Goal: Transaction & Acquisition: Obtain resource

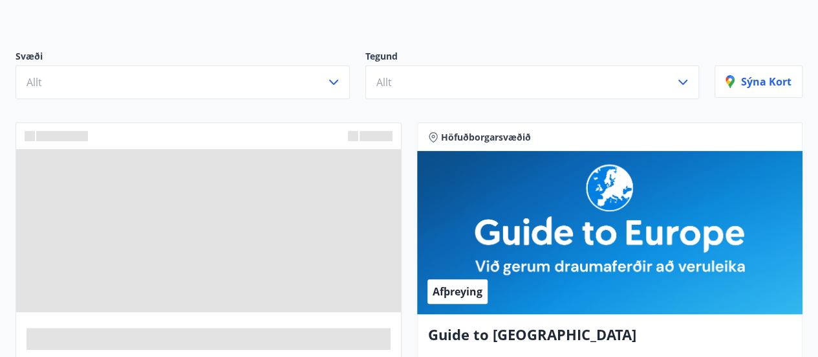
scroll to position [129, 0]
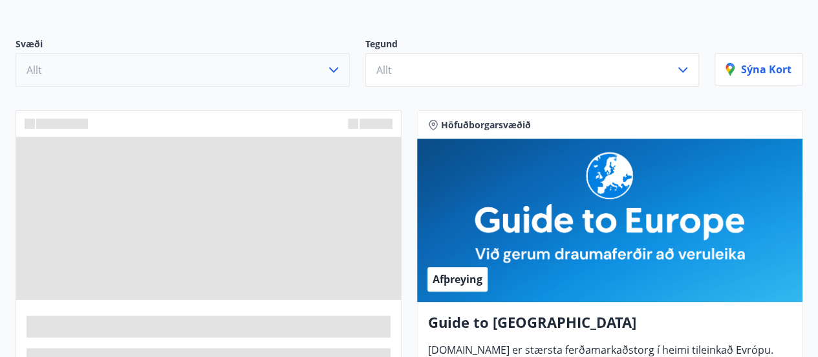
click at [336, 80] on button "Allt" at bounding box center [183, 70] width 335 height 34
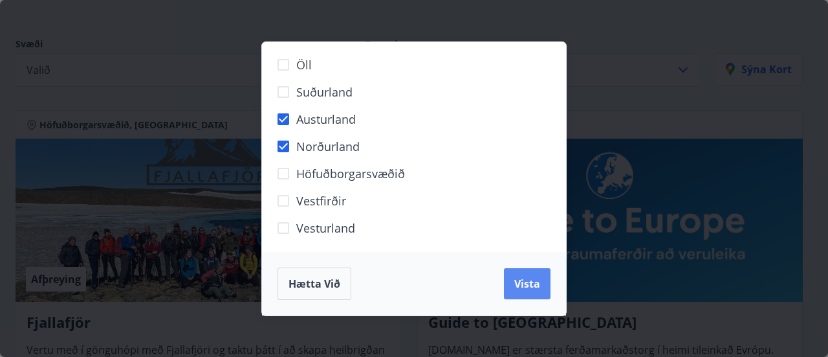
click at [523, 276] on span "Vista" at bounding box center [527, 283] width 26 height 14
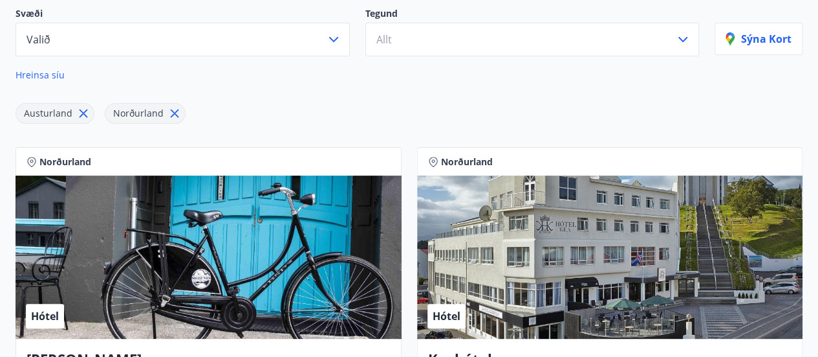
scroll to position [142, 0]
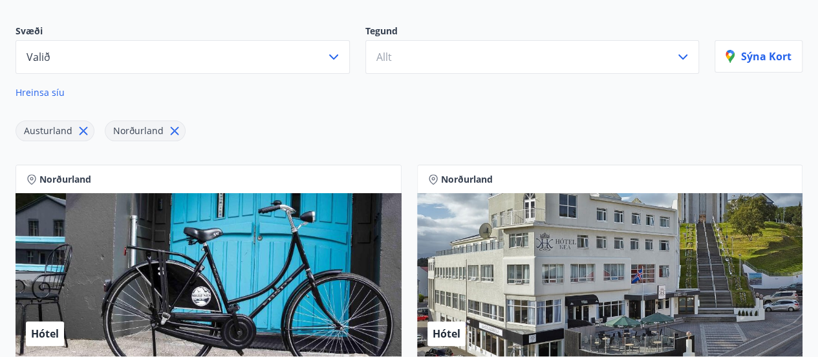
click at [173, 127] on icon at bounding box center [175, 131] width 8 height 8
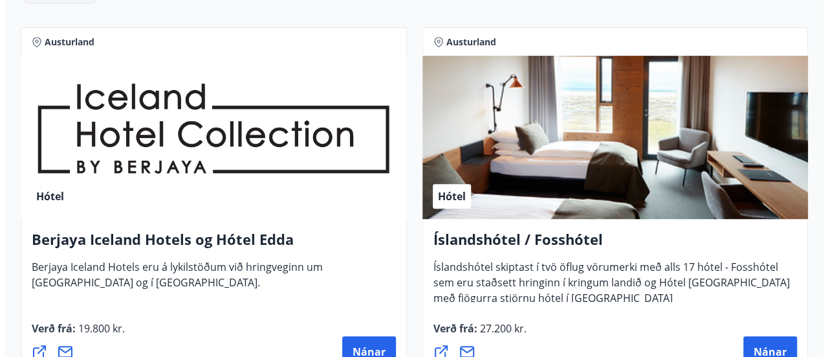
scroll to position [336, 0]
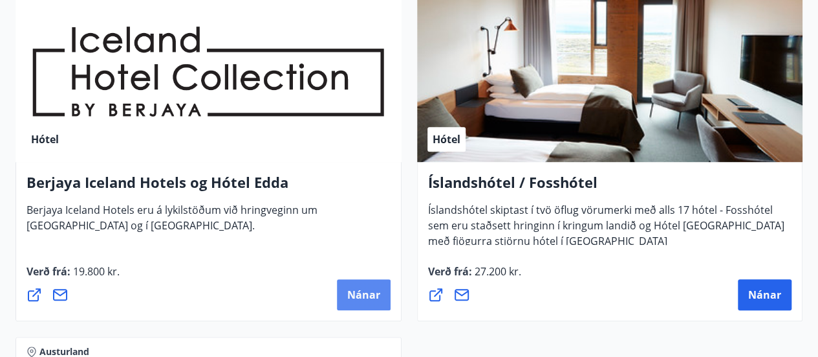
click at [372, 301] on button "Nánar" at bounding box center [364, 294] width 54 height 31
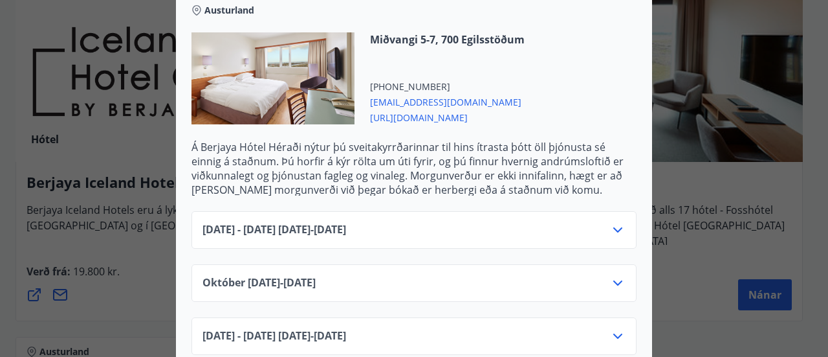
scroll to position [453, 0]
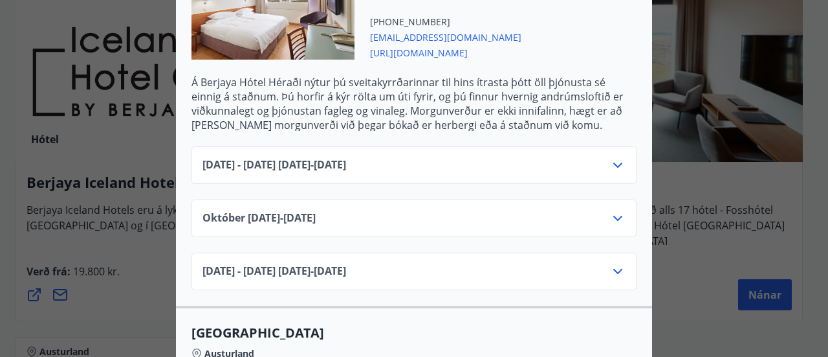
click at [617, 167] on icon at bounding box center [618, 165] width 16 height 16
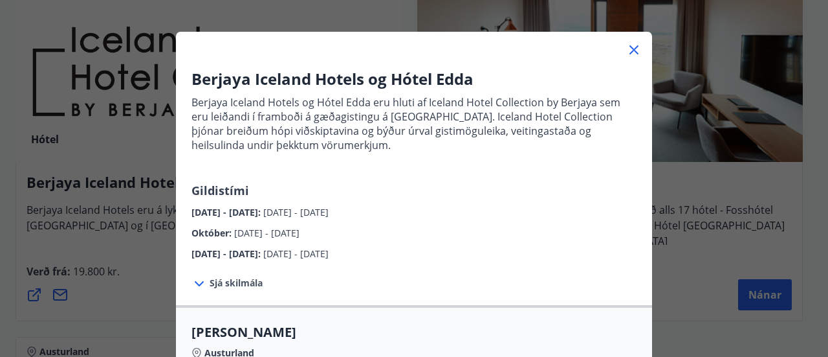
scroll to position [0, 0]
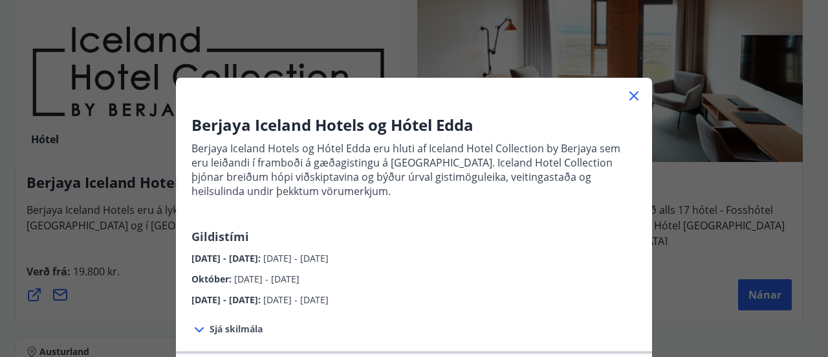
click at [629, 98] on icon at bounding box center [634, 96] width 16 height 16
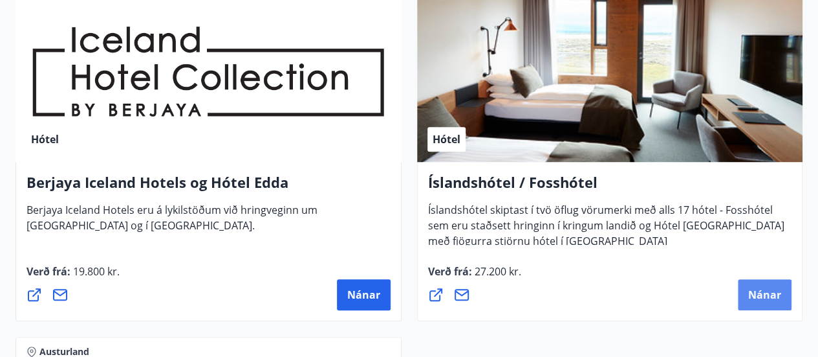
click at [763, 294] on span "Nánar" at bounding box center [765, 294] width 33 height 14
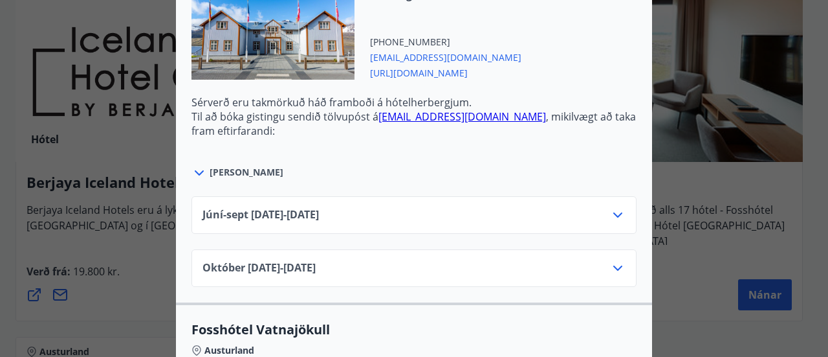
scroll to position [582, 0]
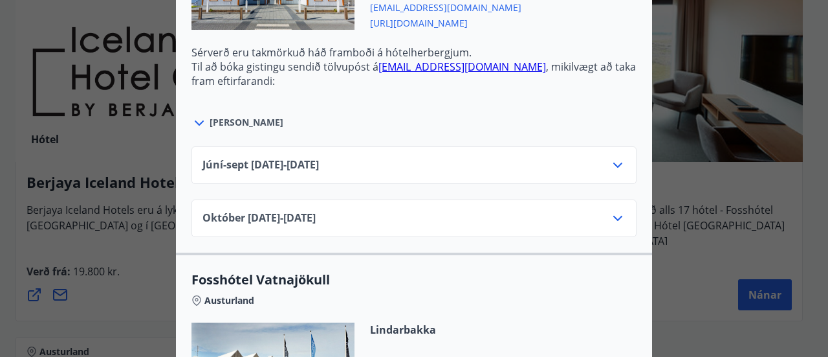
click at [610, 157] on icon at bounding box center [618, 165] width 16 height 16
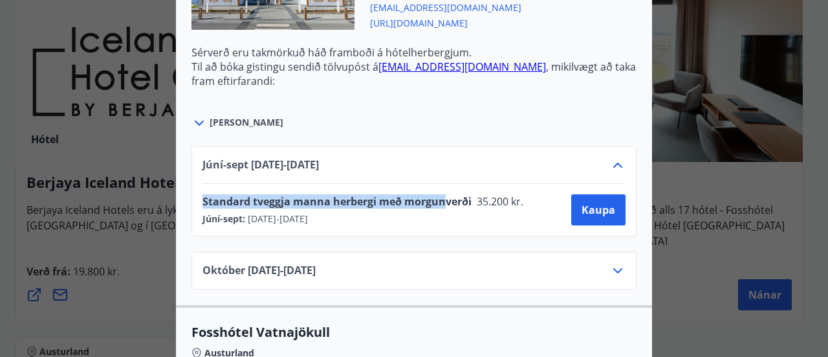
drag, startPoint x: 199, startPoint y: 186, endPoint x: 440, endPoint y: 184, distance: 241.3
click at [440, 194] on span "Standard tveggja manna herbergi með morgunverði" at bounding box center [337, 201] width 269 height 14
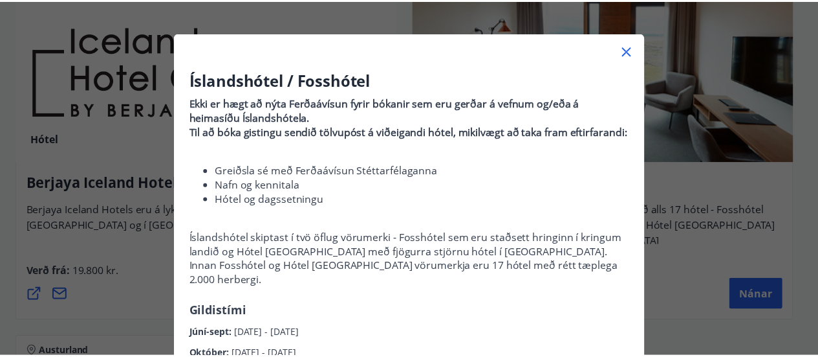
scroll to position [0, 0]
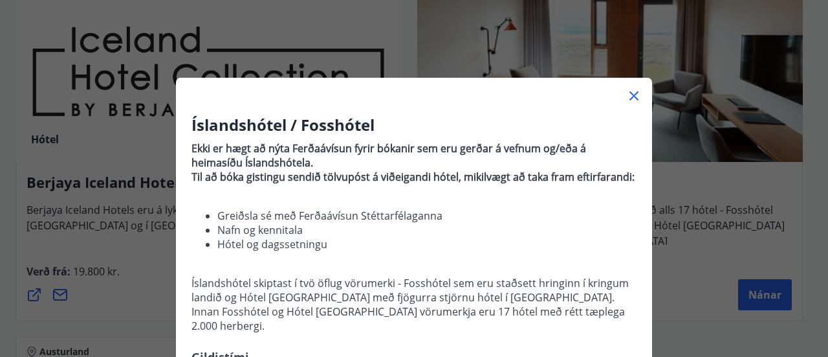
click at [631, 96] on icon at bounding box center [634, 96] width 16 height 16
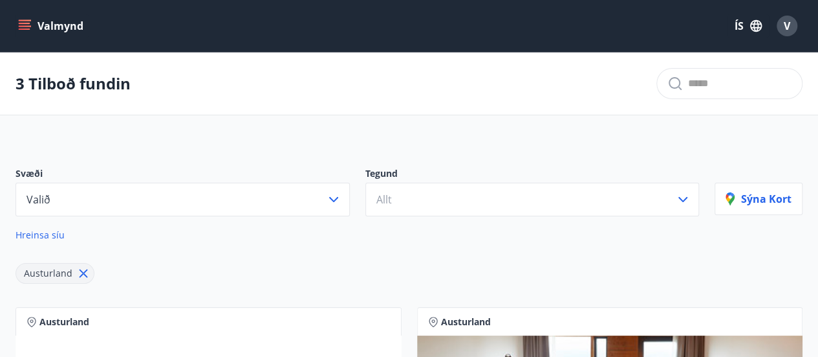
click at [788, 27] on span "V" at bounding box center [787, 26] width 6 height 14
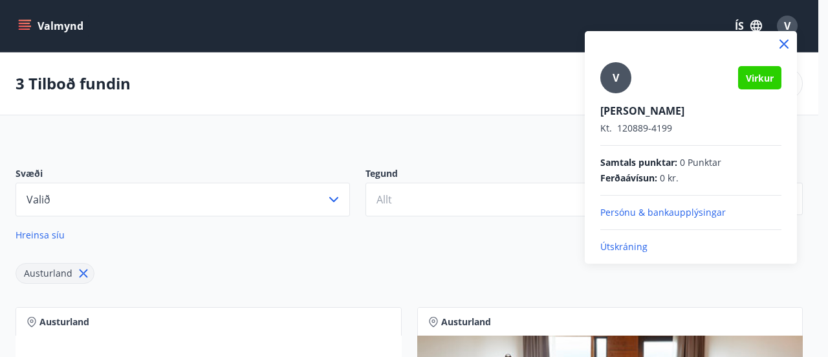
click at [34, 28] on div at bounding box center [414, 178] width 828 height 357
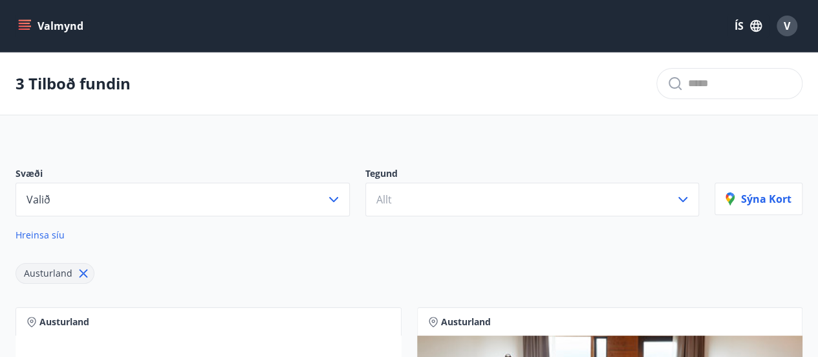
click at [27, 26] on icon "menu" at bounding box center [26, 25] width 14 height 1
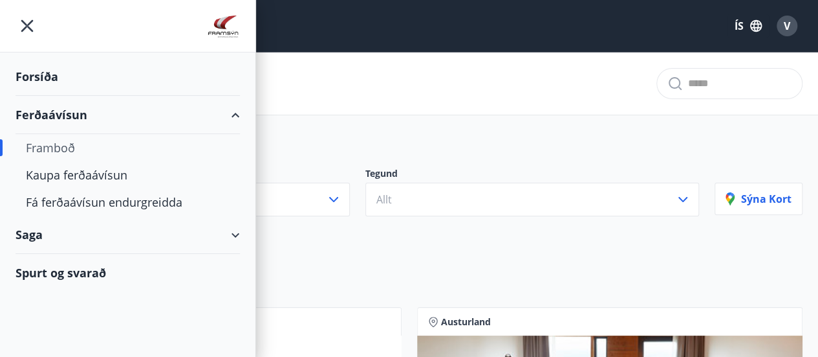
click at [45, 74] on div "Forsíða" at bounding box center [128, 77] width 225 height 38
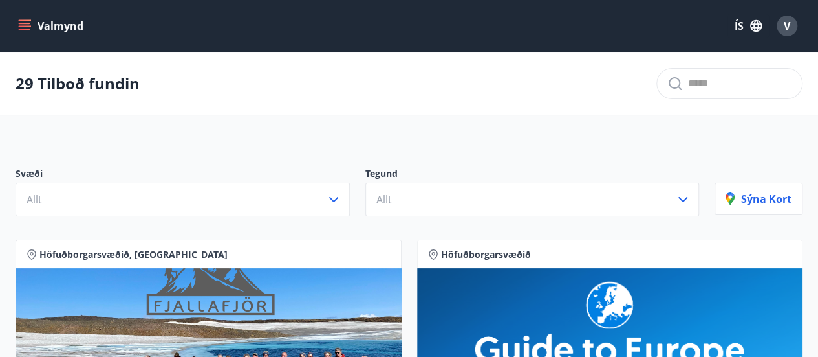
click at [28, 26] on icon "menu" at bounding box center [26, 25] width 14 height 1
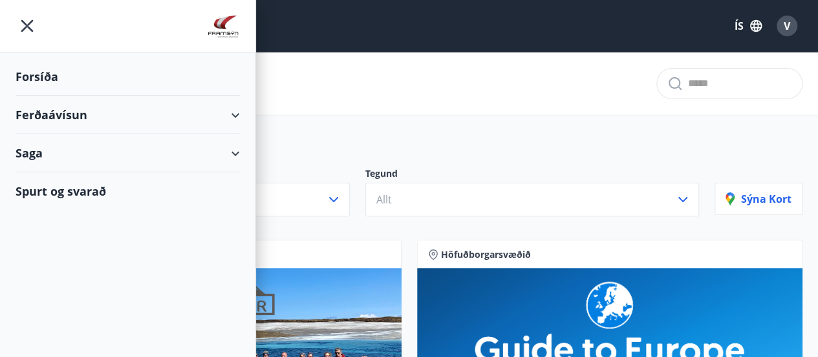
click at [226, 115] on div "Ferðaávísun" at bounding box center [128, 115] width 225 height 38
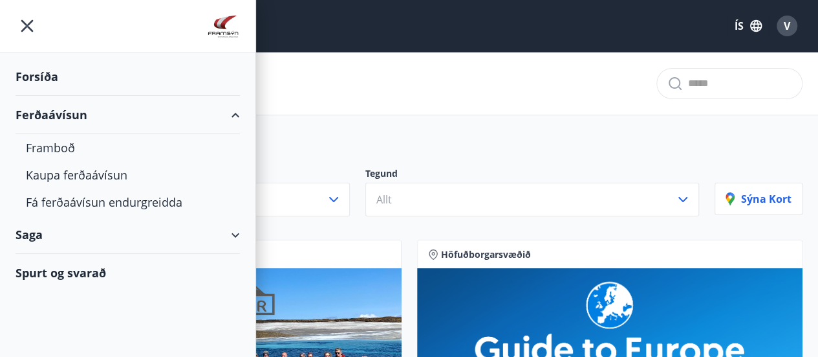
click at [234, 235] on div "Saga" at bounding box center [128, 234] width 225 height 38
click at [221, 3] on div at bounding box center [128, 26] width 256 height 52
click at [219, 21] on img at bounding box center [223, 27] width 33 height 26
